Goal: Find specific page/section: Find specific page/section

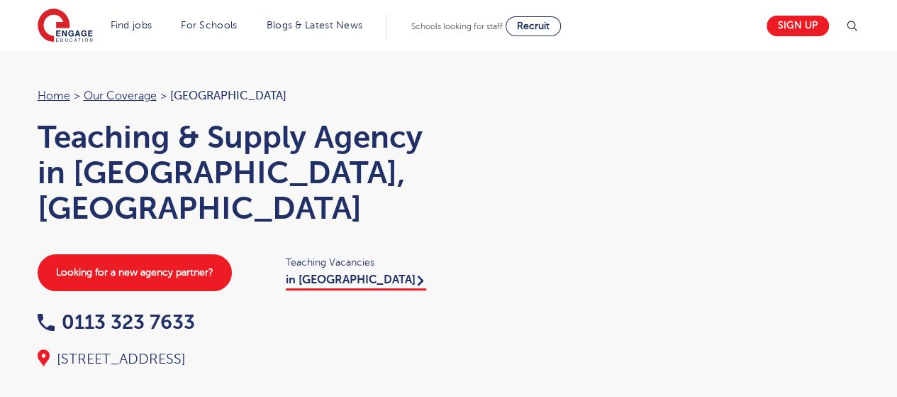
click at [584, 89] on div at bounding box center [661, 214] width 397 height 255
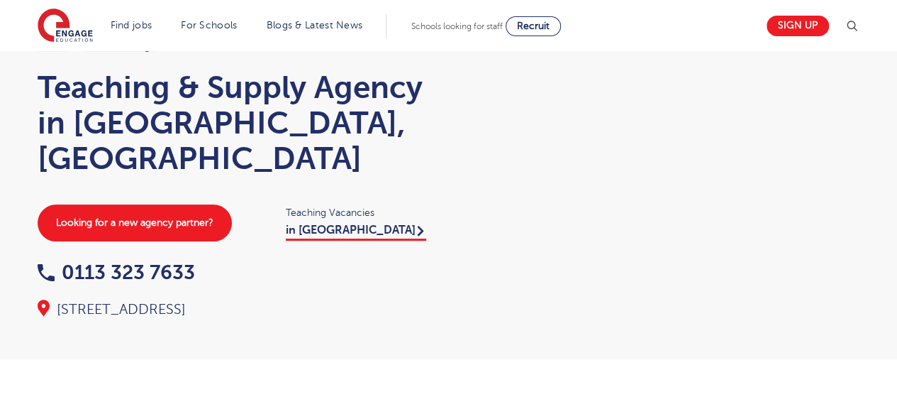
scroll to position [71, 0]
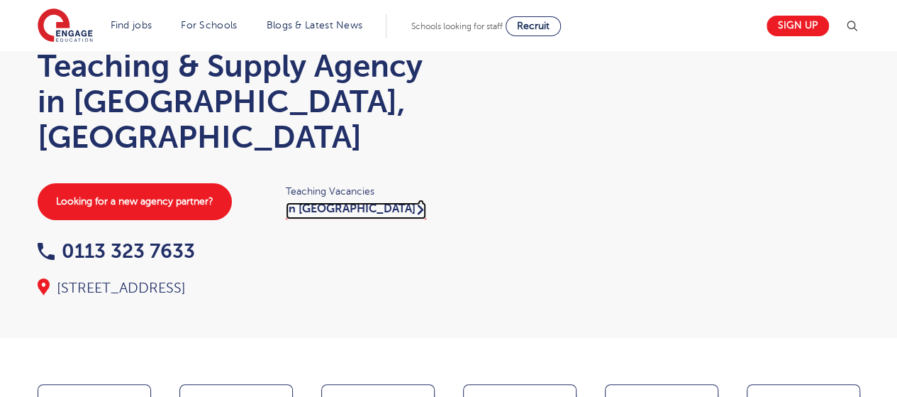
click at [324, 202] on link "in Leeds" at bounding box center [356, 210] width 140 height 17
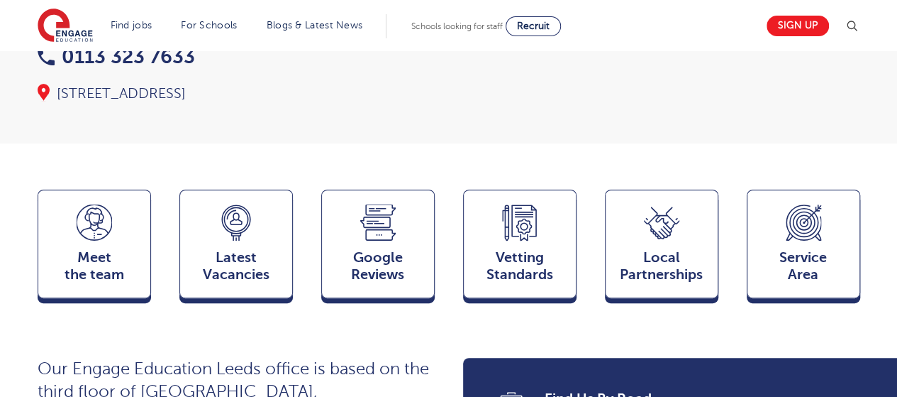
scroll to position [426, 0]
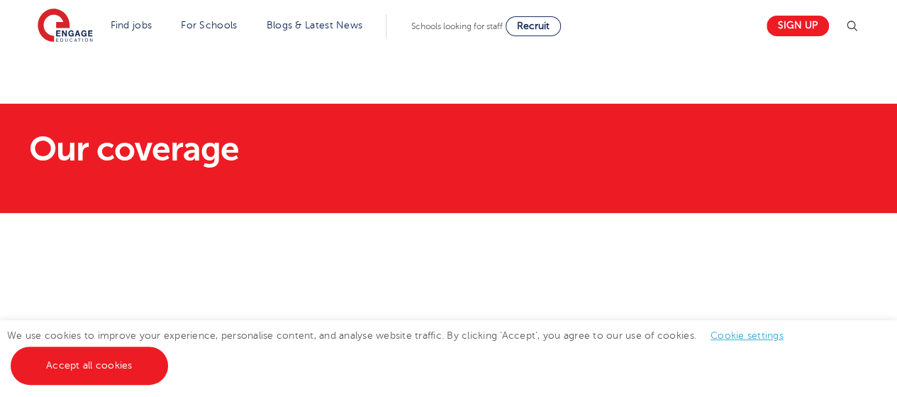
drag, startPoint x: 552, startPoint y: 114, endPoint x: 541, endPoint y: 6, distance: 108.4
click at [552, 114] on section "Our coverage" at bounding box center [448, 158] width 897 height 109
